Goal: Task Accomplishment & Management: Manage account settings

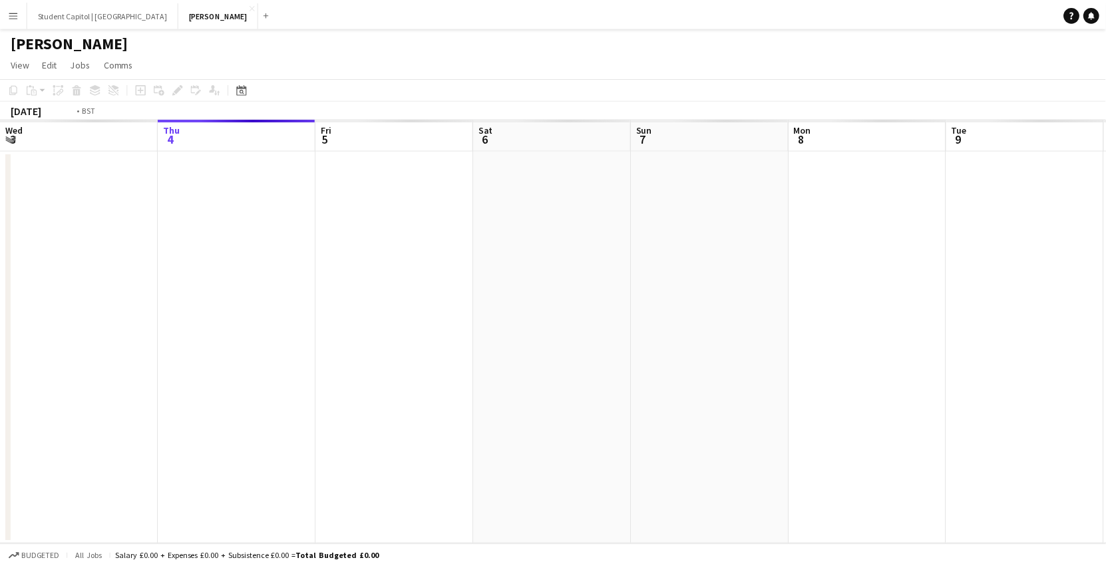
scroll to position [0, 457]
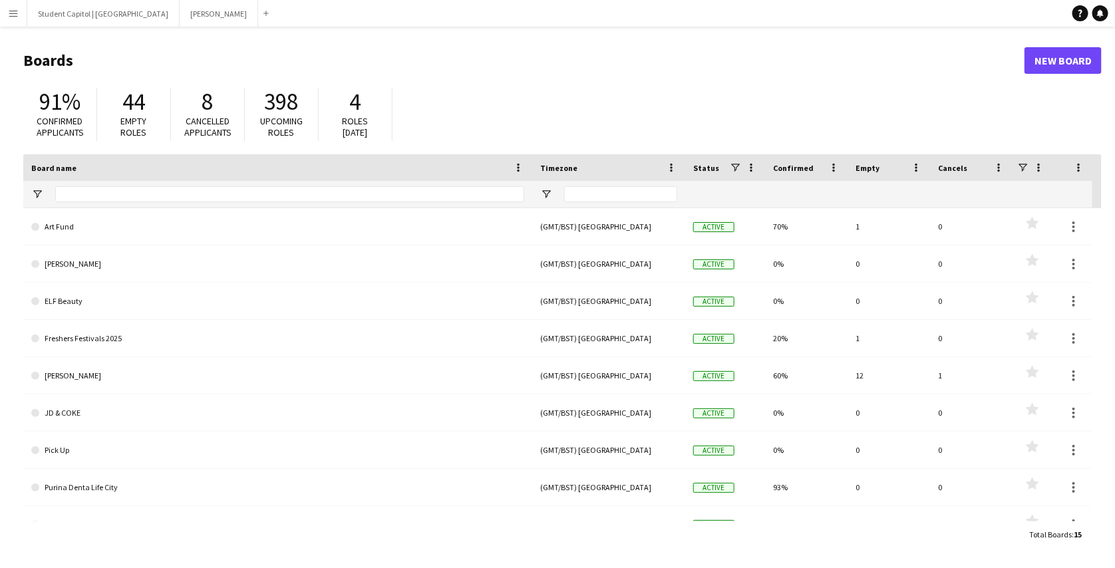
click at [16, 15] on app-icon "Menu" at bounding box center [13, 13] width 11 height 11
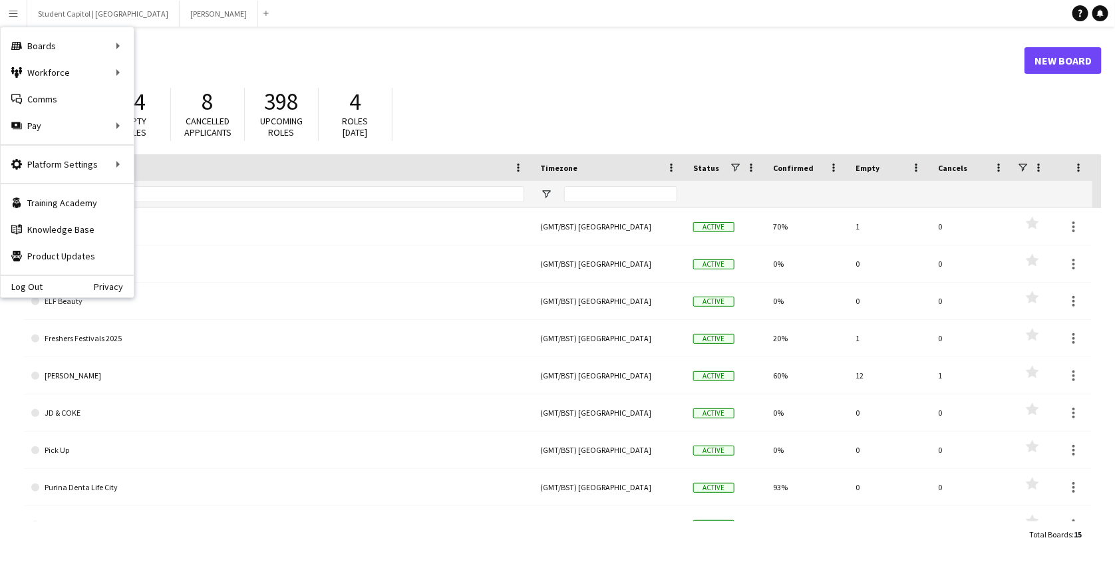
click at [22, 277] on div "Log Out Privacy" at bounding box center [67, 286] width 133 height 23
click at [22, 281] on link "Log Out" at bounding box center [22, 286] width 42 height 11
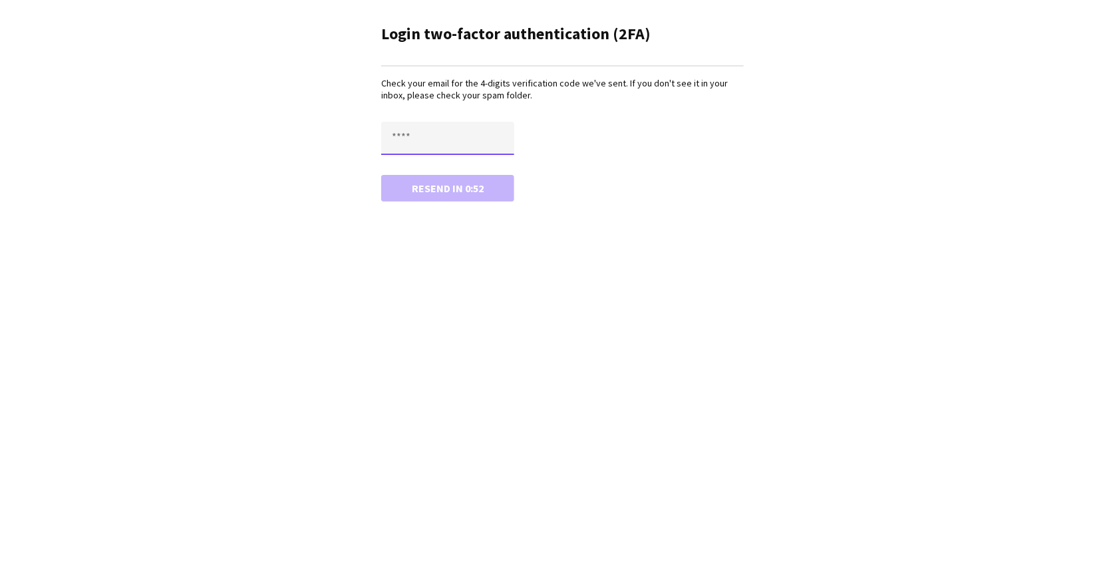
click at [406, 139] on input "text" at bounding box center [447, 138] width 133 height 33
type input "****"
click at [381, 175] on button "Confirm" at bounding box center [447, 188] width 133 height 27
